Goal: Task Accomplishment & Management: Use online tool/utility

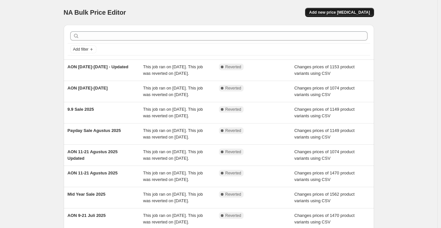
click at [344, 12] on span "Add new price [MEDICAL_DATA]" at bounding box center [339, 12] width 61 height 5
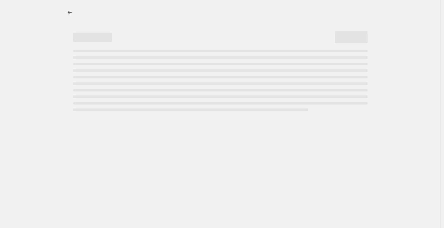
select select "percentage"
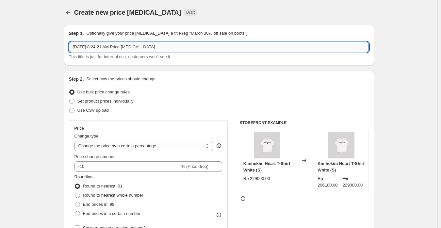
click at [155, 48] on input "[DATE] 8:24:21 AM Price [MEDICAL_DATA]" at bounding box center [219, 47] width 300 height 10
paste input "Payday [DATE]"
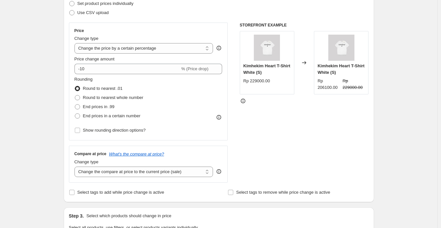
scroll to position [98, 0]
type input "Payday [DATE]"
click at [89, 19] on div "Step 2. Select how the prices should change Use bulk price change rules Set pro…" at bounding box center [219, 87] width 300 height 219
click at [91, 15] on span "Use CSV upload" at bounding box center [92, 12] width 31 height 7
click at [70, 10] on input "Use CSV upload" at bounding box center [69, 10] width 0 height 0
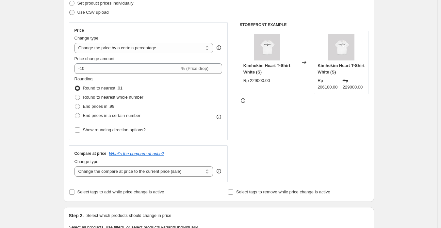
radio input "true"
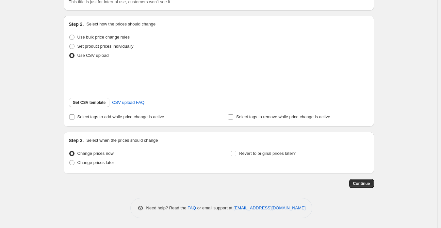
scroll to position [63, 0]
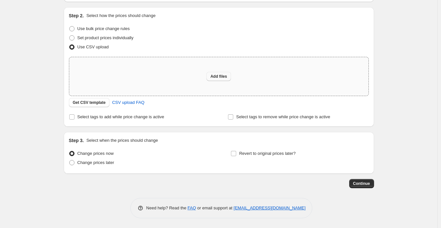
click at [216, 79] on button "Add files" at bounding box center [218, 76] width 24 height 9
type input "C:\fakepath\[PERSON_NAME] Mega Sale 2025 (Shopify).csv"
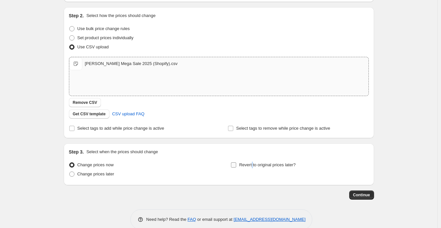
drag, startPoint x: 253, startPoint y: 161, endPoint x: 254, endPoint y: 165, distance: 3.7
click at [253, 162] on span "Revert to original prices later?" at bounding box center [267, 165] width 57 height 7
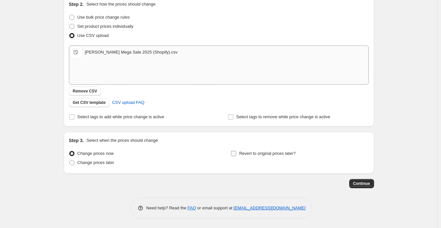
click at [276, 152] on span "Revert to original prices later?" at bounding box center [267, 153] width 57 height 5
click at [236, 152] on input "Revert to original prices later?" at bounding box center [233, 153] width 5 height 5
checkbox input "true"
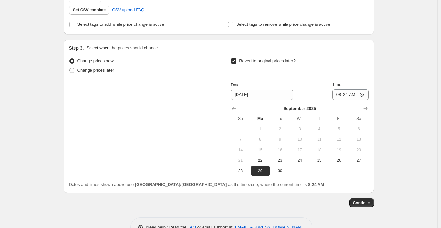
scroll to position [173, 0]
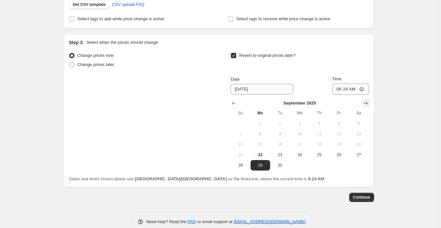
click at [367, 103] on icon "Show next month, October 2025" at bounding box center [365, 103] width 7 height 7
click at [249, 137] on button "5" at bounding box center [241, 134] width 20 height 10
type input "[DATE]"
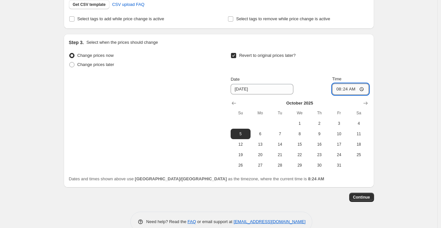
click at [341, 87] on input "08:24" at bounding box center [350, 89] width 37 height 11
type input "23:59"
click at [369, 195] on span "Continue" at bounding box center [361, 197] width 17 height 5
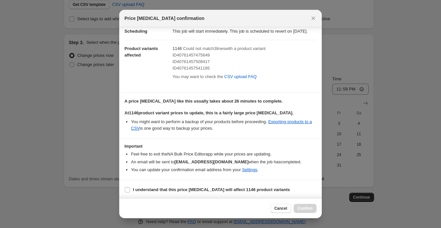
scroll to position [24, 0]
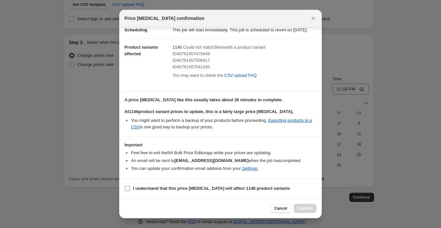
click at [215, 188] on b "I understand that this price [MEDICAL_DATA] will affect 1146 product variants" at bounding box center [211, 188] width 157 height 5
click at [130, 188] on input "I understand that this price [MEDICAL_DATA] will affect 1146 product variants" at bounding box center [127, 188] width 5 height 5
checkbox input "true"
click at [304, 211] on span "Confirm" at bounding box center [305, 208] width 15 height 5
